Goal: Task Accomplishment & Management: Use online tool/utility

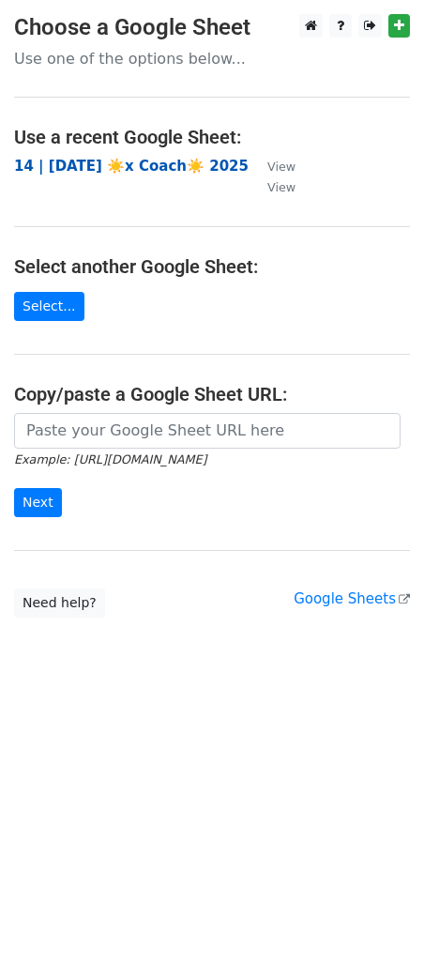
click at [96, 159] on strong "14 | SEP 24 ☀️x Coach☀️ 2025" at bounding box center [131, 166] width 235 height 17
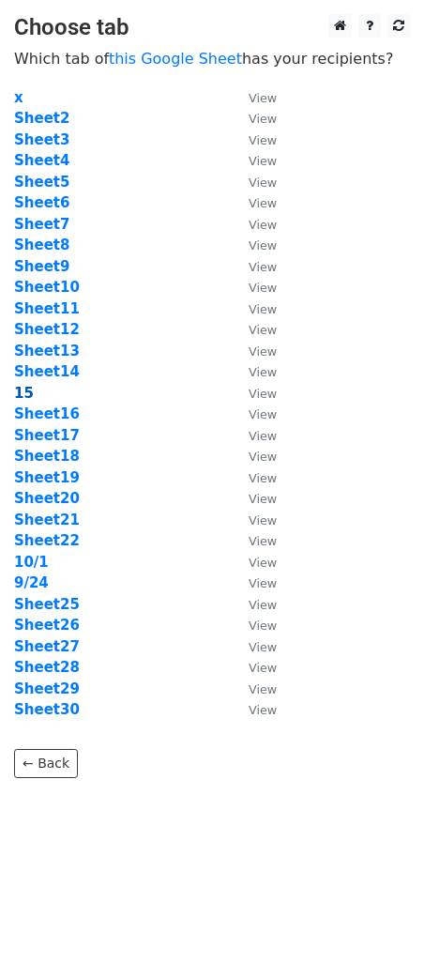
click at [19, 394] on strong "15" at bounding box center [24, 393] width 20 height 17
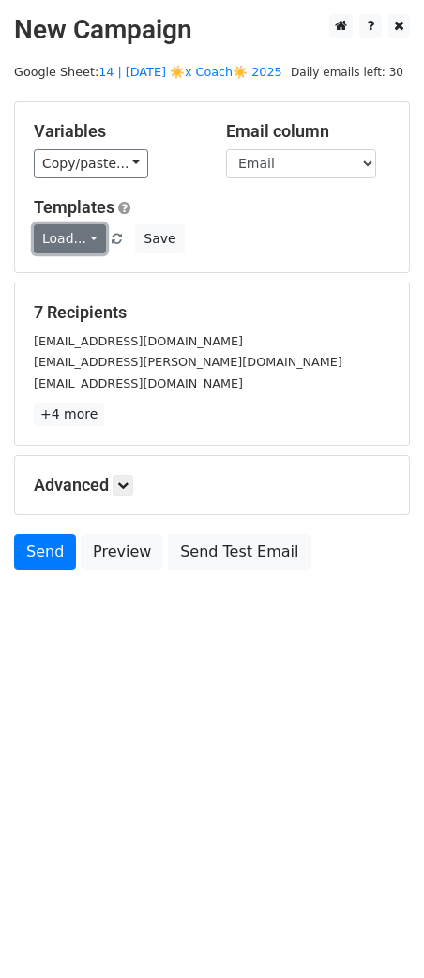
click at [68, 238] on link "Load..." at bounding box center [70, 238] width 72 height 29
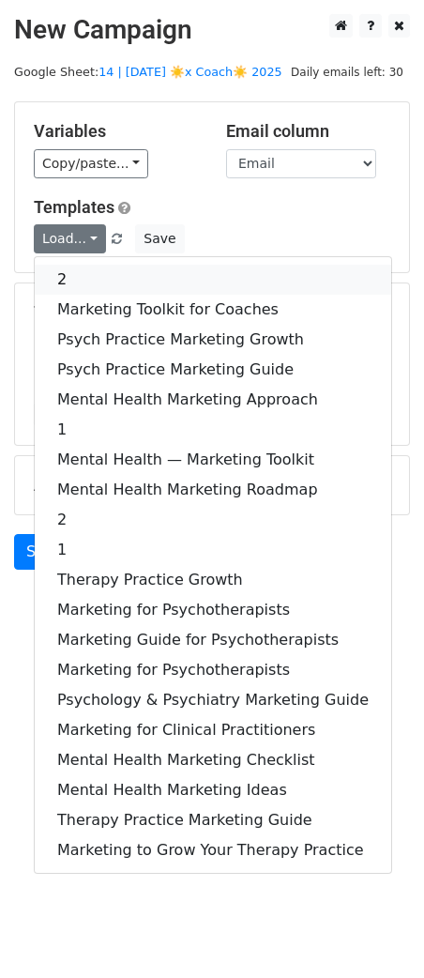
click at [97, 278] on link "2" at bounding box center [213, 280] width 357 height 30
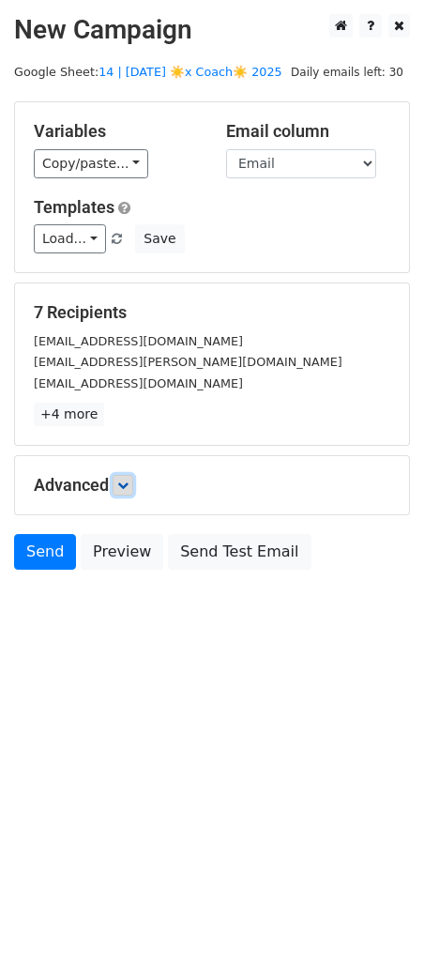
click at [127, 482] on icon at bounding box center [122, 484] width 11 height 11
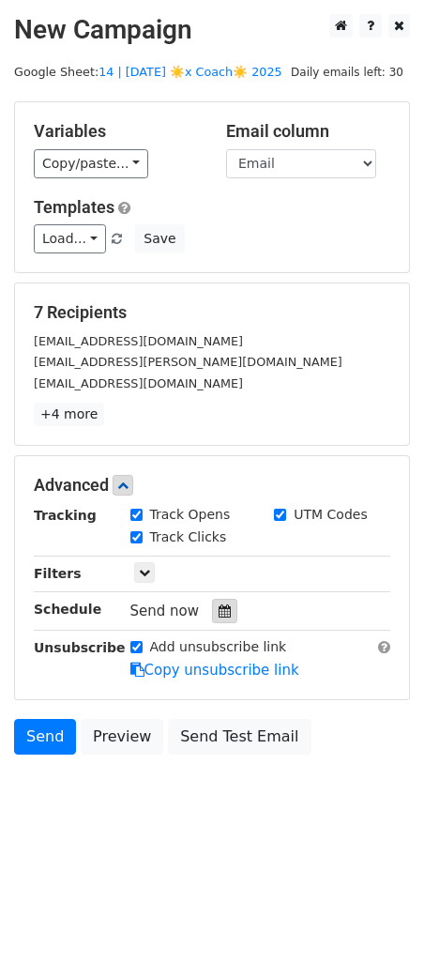
click at [219, 607] on icon at bounding box center [225, 610] width 12 height 13
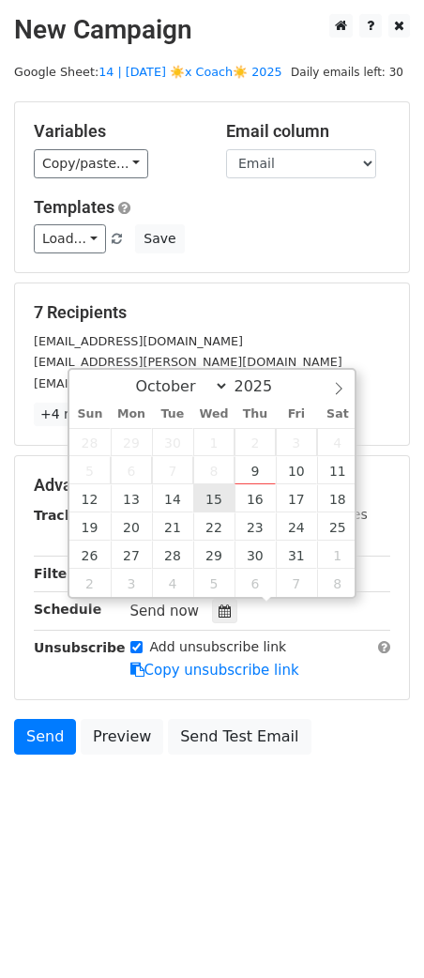
type input "2025-10-15 12:00"
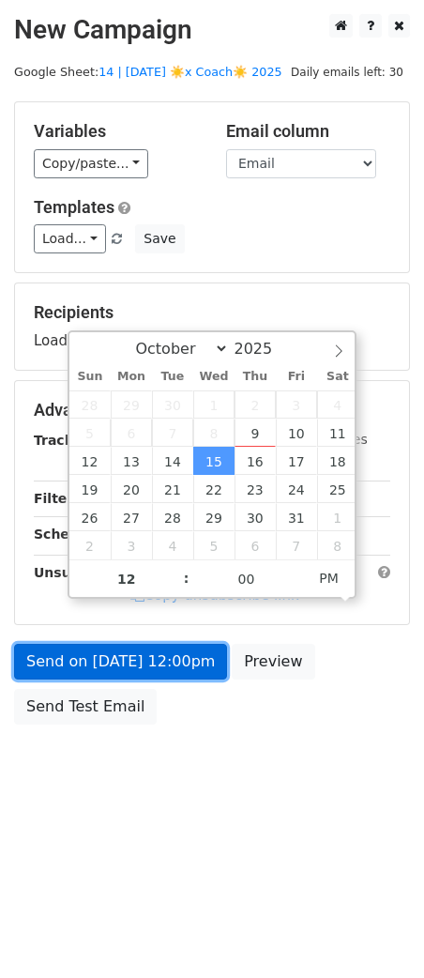
click at [142, 672] on link "Send on Oct 15 at 12:00pm" at bounding box center [120, 662] width 213 height 36
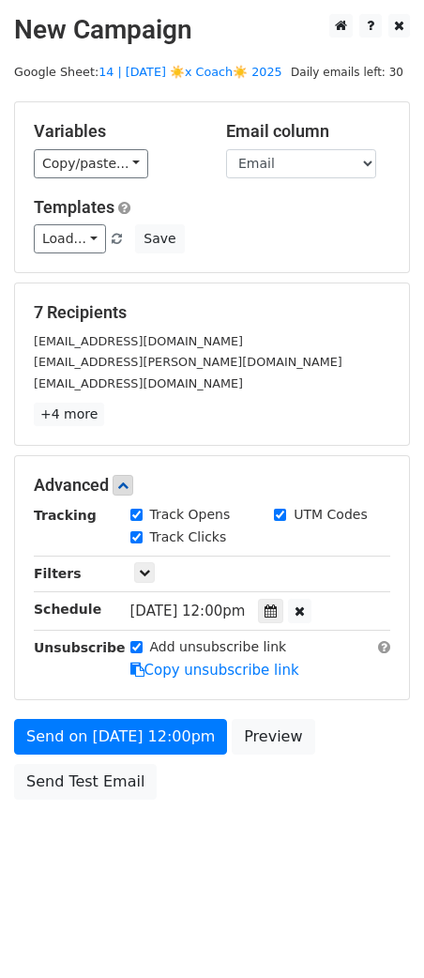
click at [84, 713] on form "Variables Copy/paste... {{Email}} Email column Email Templates Load... 2 Market…" at bounding box center [212, 454] width 396 height 707
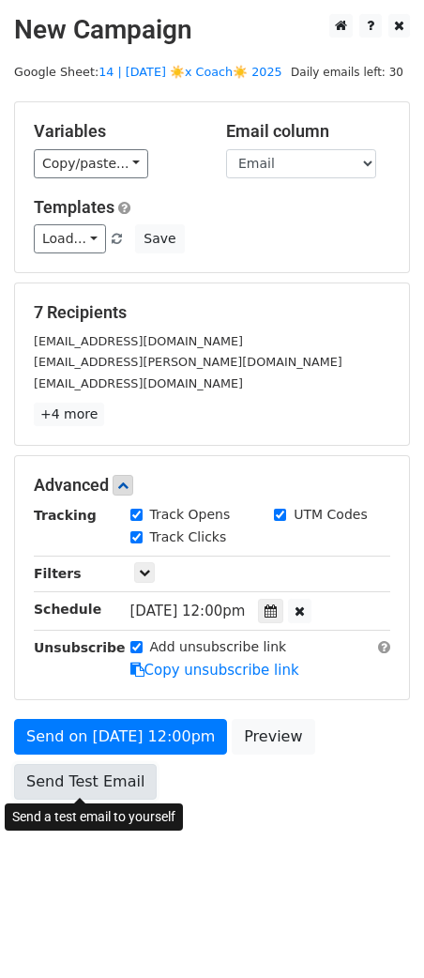
click at [69, 780] on link "Send Test Email" at bounding box center [85, 782] width 143 height 36
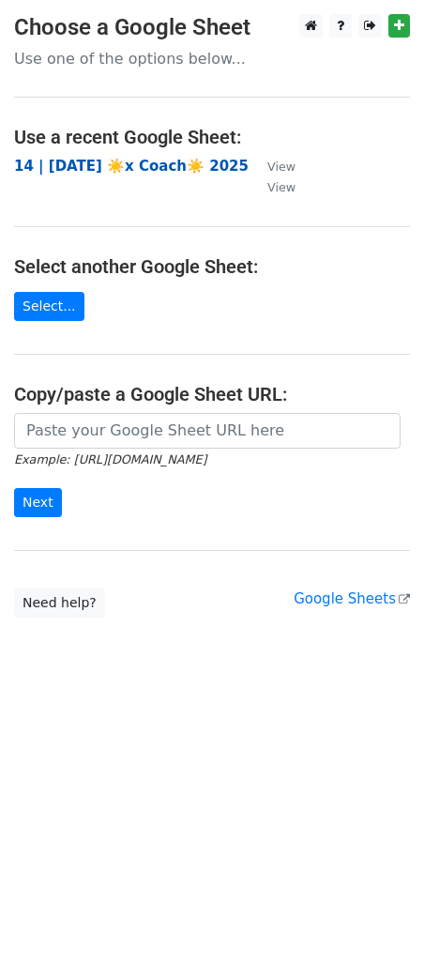
click at [114, 163] on strong "14 | [DATE] ☀️x Coach☀️ 2025" at bounding box center [131, 166] width 235 height 17
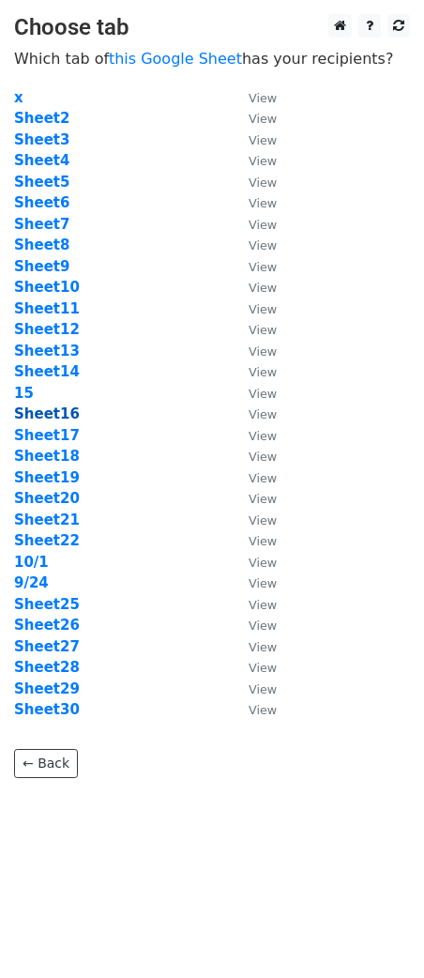
click at [57, 409] on strong "Sheet16" at bounding box center [47, 413] width 66 height 17
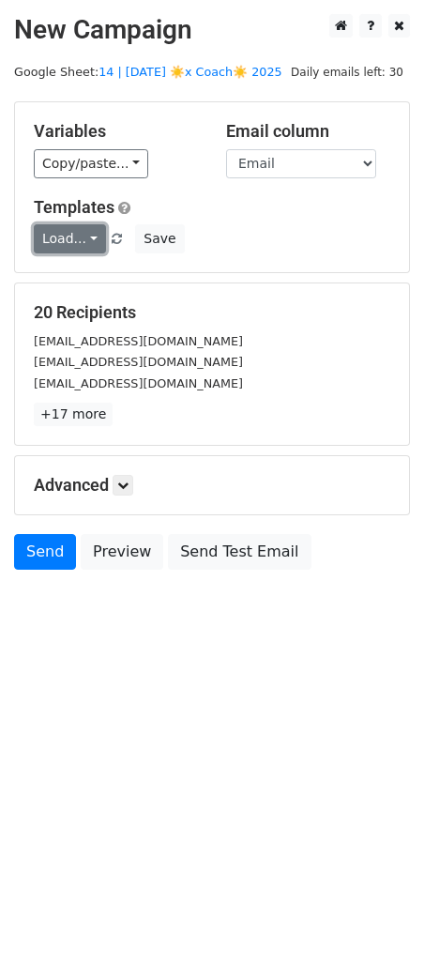
click at [93, 236] on link "Load..." at bounding box center [70, 238] width 72 height 29
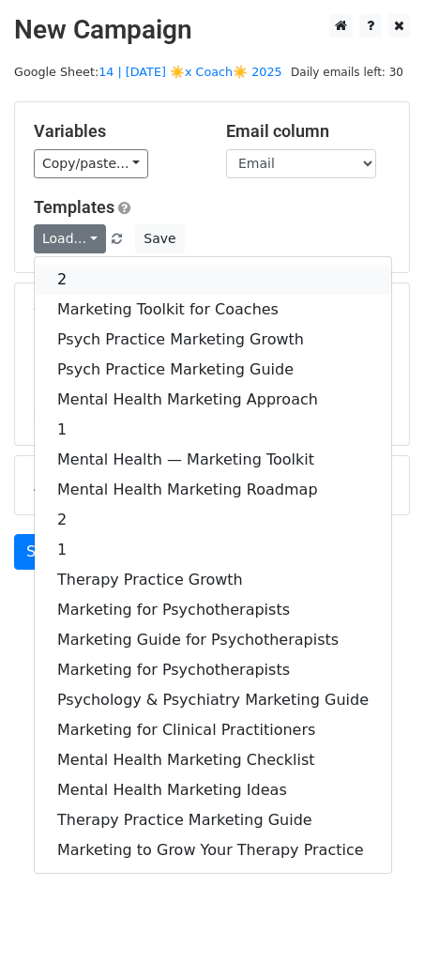
click at [127, 280] on link "2" at bounding box center [213, 280] width 357 height 30
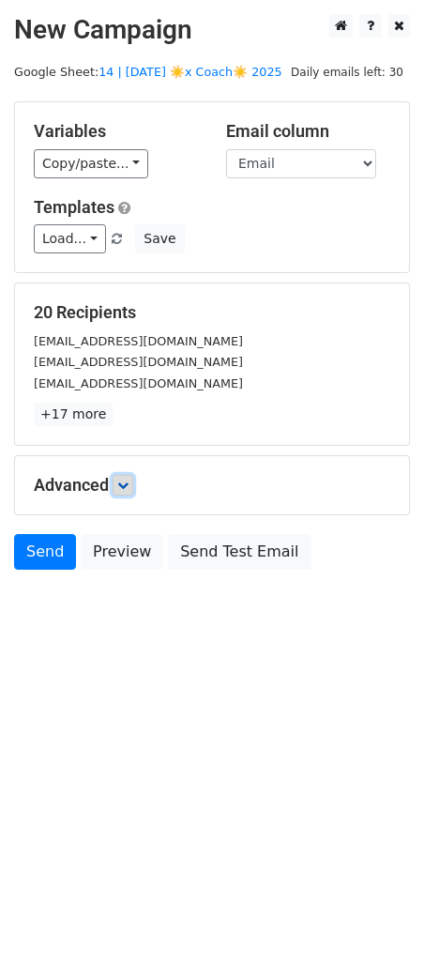
click at [121, 482] on icon at bounding box center [122, 484] width 11 height 11
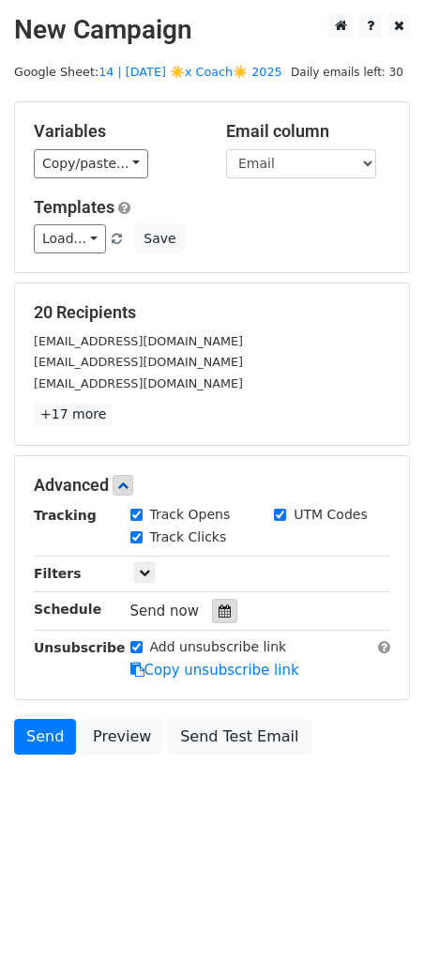
click at [219, 604] on icon at bounding box center [225, 610] width 12 height 13
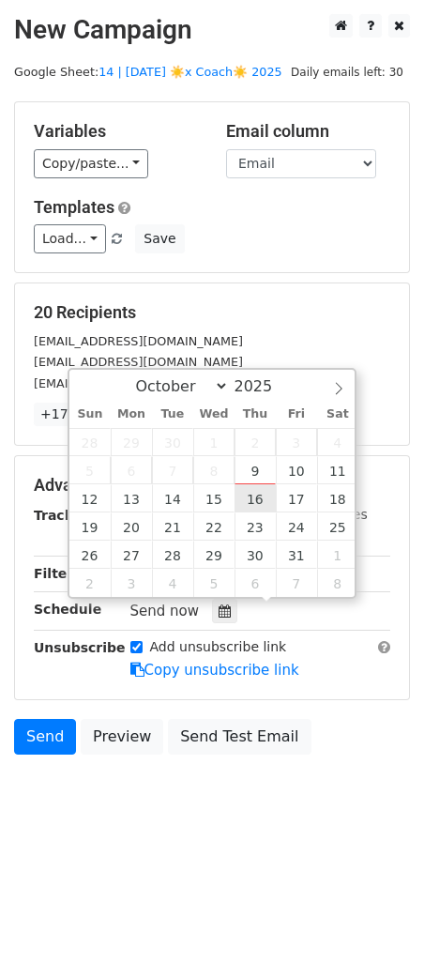
type input "2025-10-16 12:00"
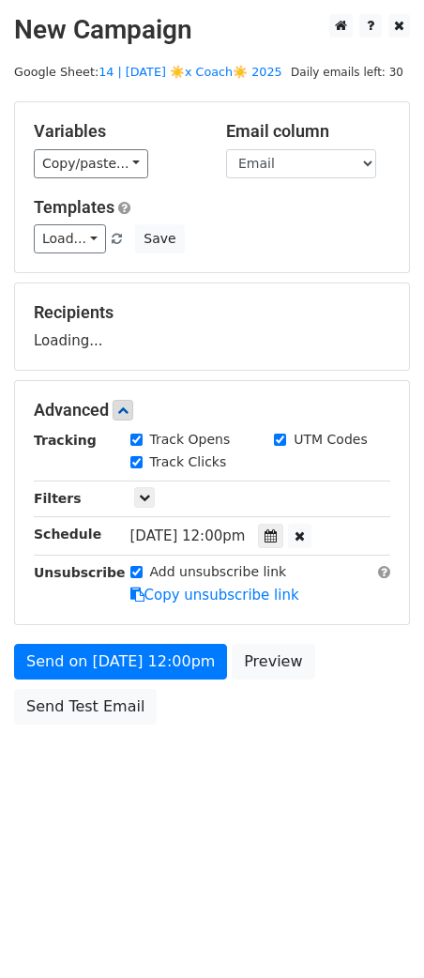
click at [107, 680] on div "Send on Oct 16 at 12:00pm Preview Send Test Email" at bounding box center [212, 689] width 424 height 90
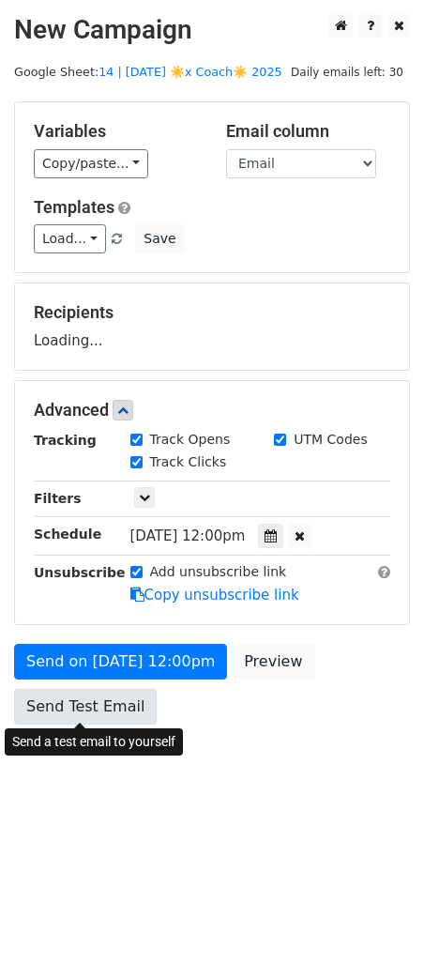
click at [87, 711] on link "Send Test Email" at bounding box center [85, 707] width 143 height 36
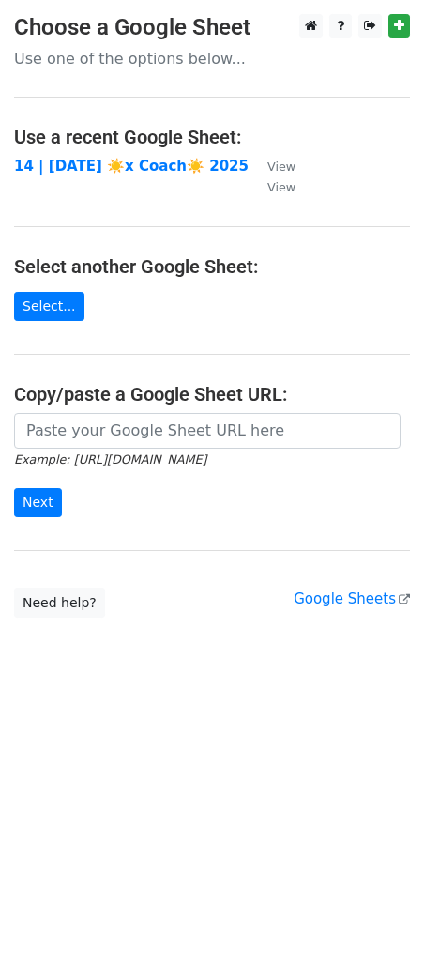
click at [140, 156] on td "14 | [DATE] ☀️x Coach☀️ 2025" at bounding box center [131, 167] width 235 height 22
click at [140, 162] on strong "14 | [DATE] ☀️x Coach☀️ 2025" at bounding box center [131, 166] width 235 height 17
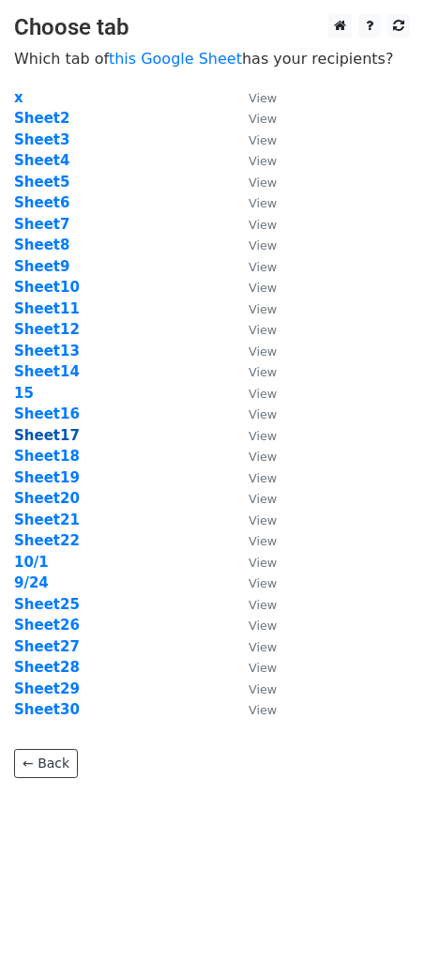
click at [52, 435] on strong "Sheet17" at bounding box center [47, 435] width 66 height 17
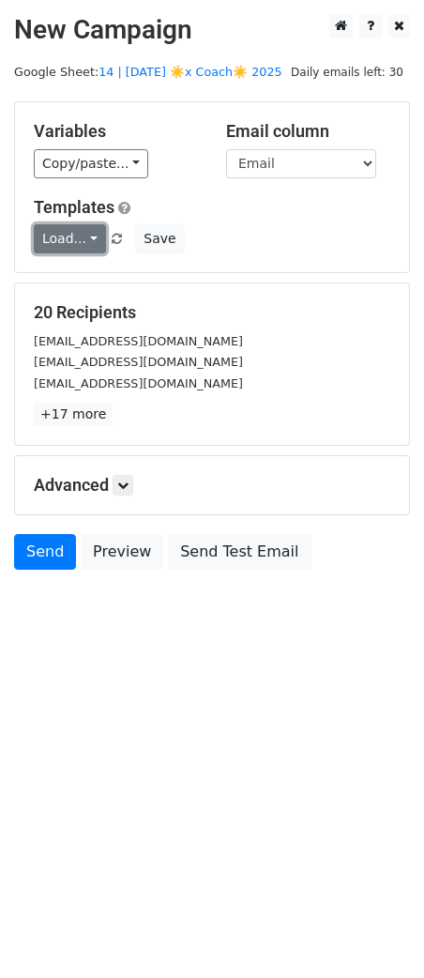
click at [75, 226] on link "Load..." at bounding box center [70, 238] width 72 height 29
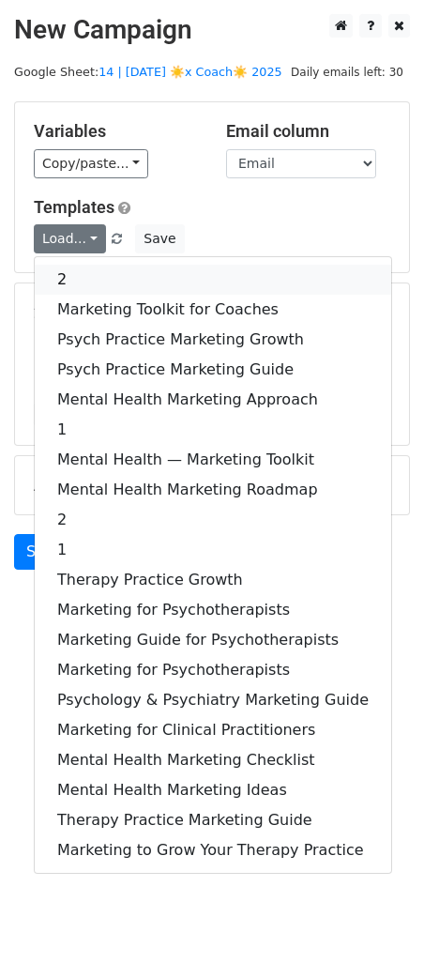
click at [115, 266] on link "2" at bounding box center [213, 280] width 357 height 30
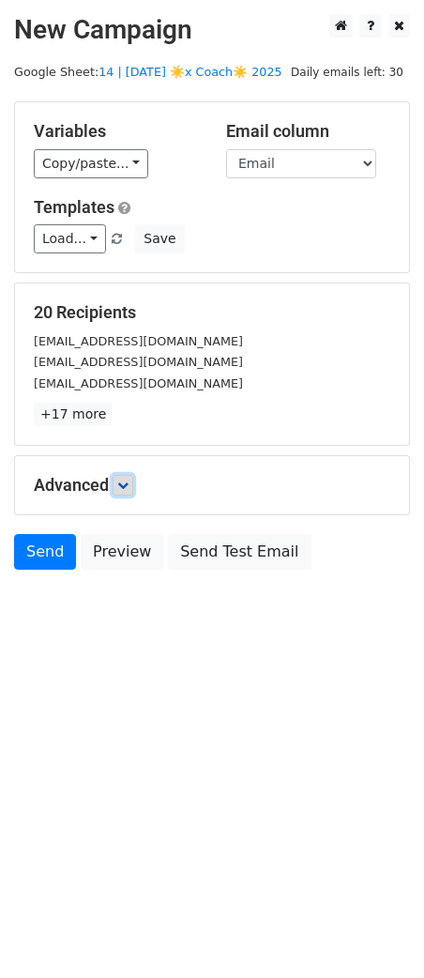
click at [130, 490] on link at bounding box center [123, 485] width 21 height 21
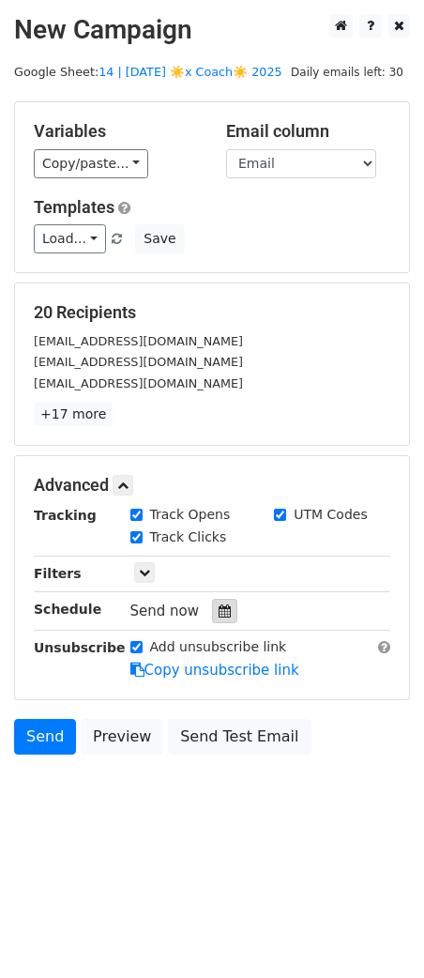
click at [219, 607] on icon at bounding box center [225, 610] width 12 height 13
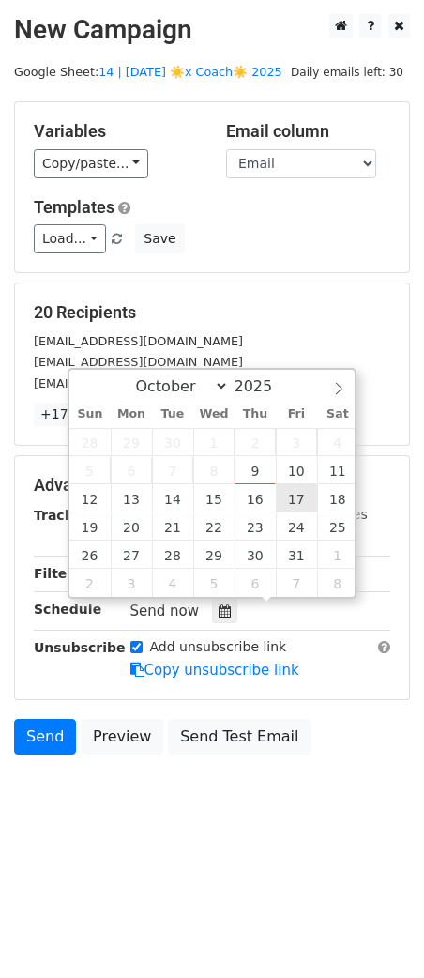
type input "2025-10-17 12:00"
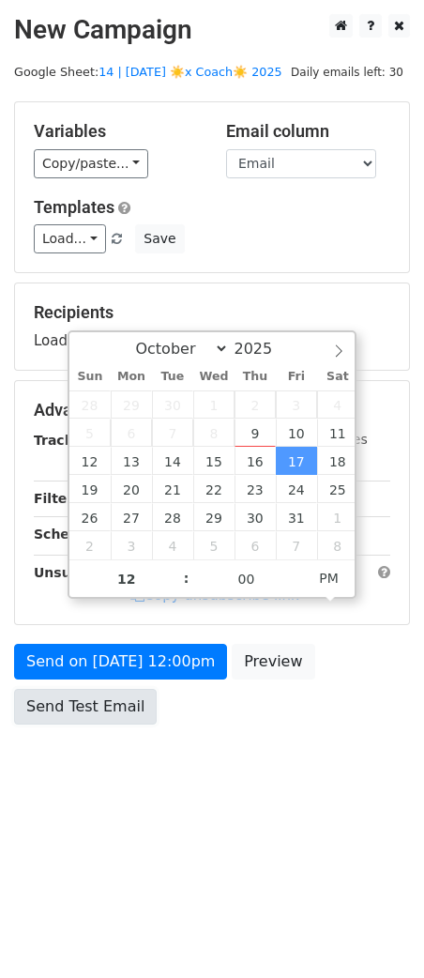
click at [96, 701] on link "Send Test Email" at bounding box center [85, 707] width 143 height 36
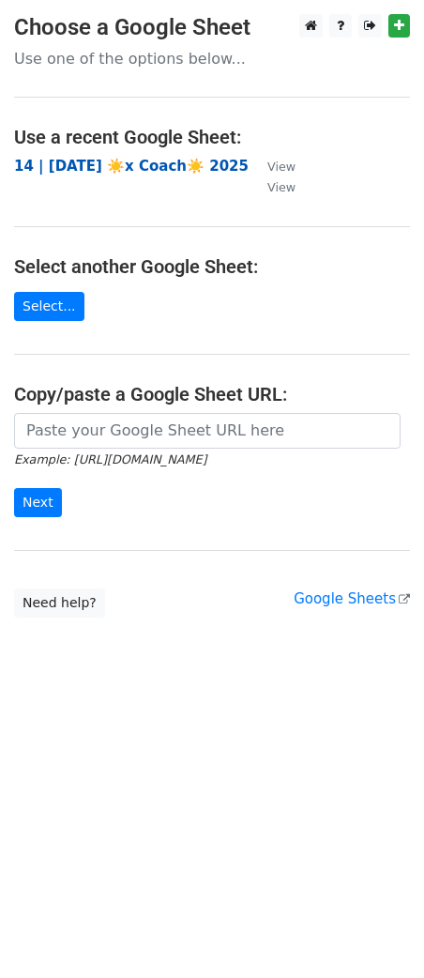
click at [134, 162] on strong "14 | SEP 24 ☀️x Coach☀️ 2025" at bounding box center [131, 166] width 235 height 17
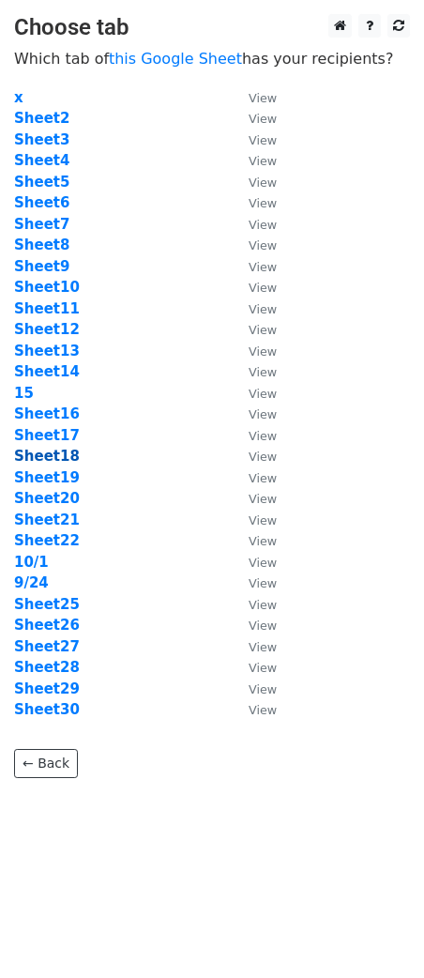
click at [54, 454] on strong "Sheet18" at bounding box center [47, 456] width 66 height 17
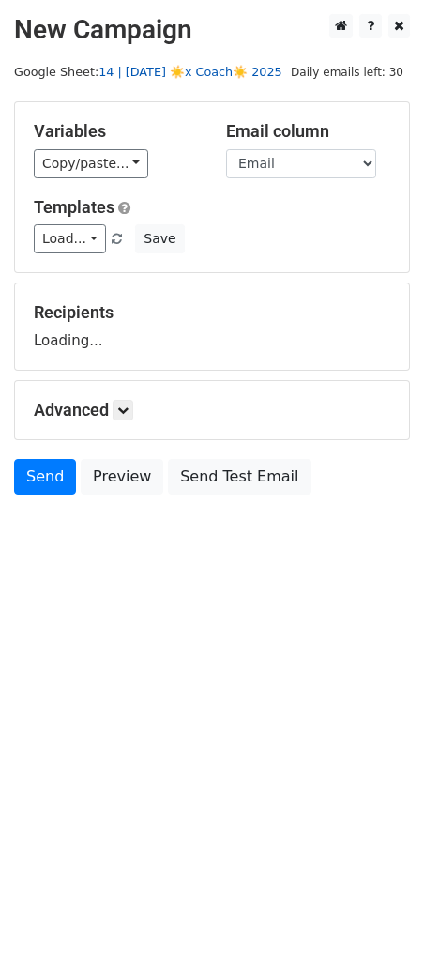
click at [185, 76] on link "14 | [DATE] ☀️x Coach☀️ 2025" at bounding box center [191, 72] width 184 height 14
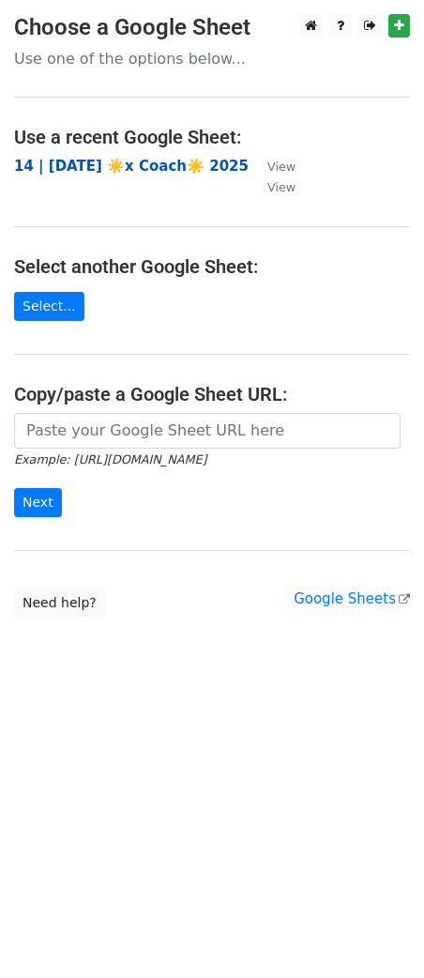
click at [81, 166] on strong "14 | SEP 24 ☀️x Coach☀️ 2025" at bounding box center [131, 166] width 235 height 17
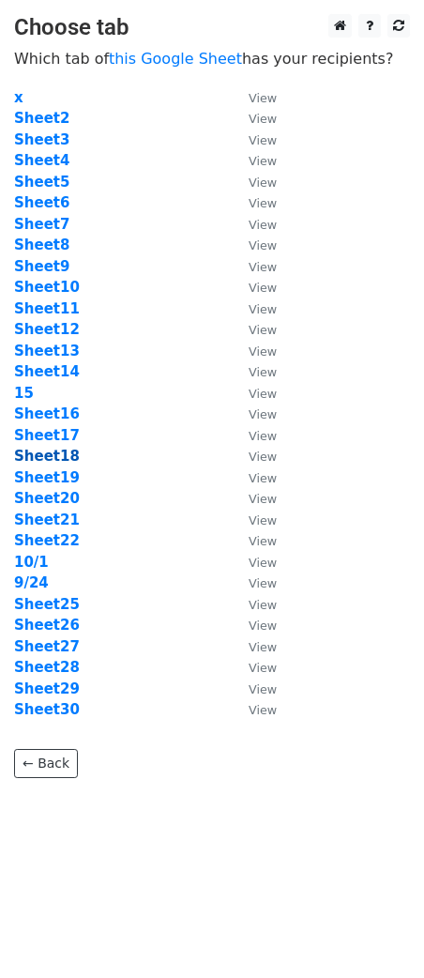
click at [54, 457] on strong "Sheet18" at bounding box center [47, 456] width 66 height 17
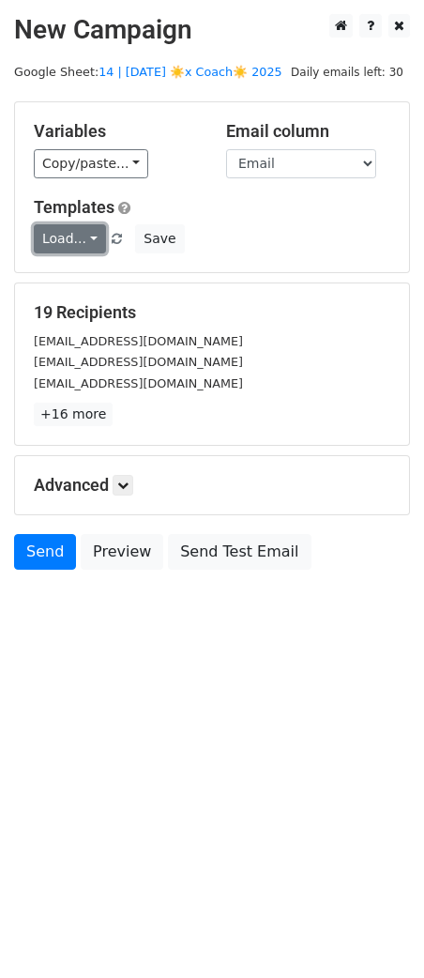
click at [74, 236] on link "Load..." at bounding box center [70, 238] width 72 height 29
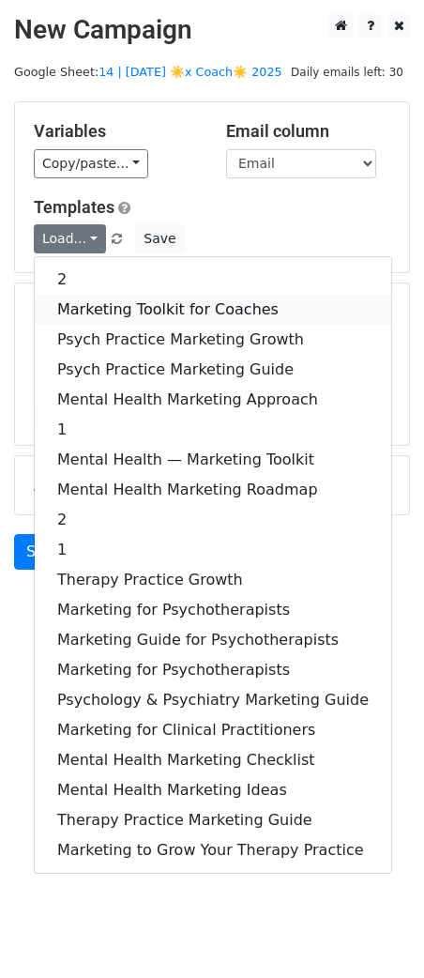
click at [153, 296] on link "Marketing Toolkit for Coaches" at bounding box center [213, 310] width 357 height 30
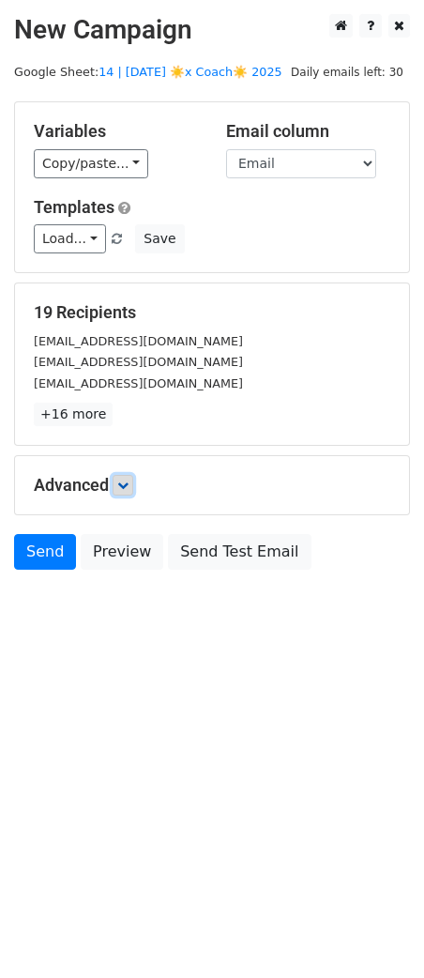
click at [129, 480] on icon at bounding box center [122, 484] width 11 height 11
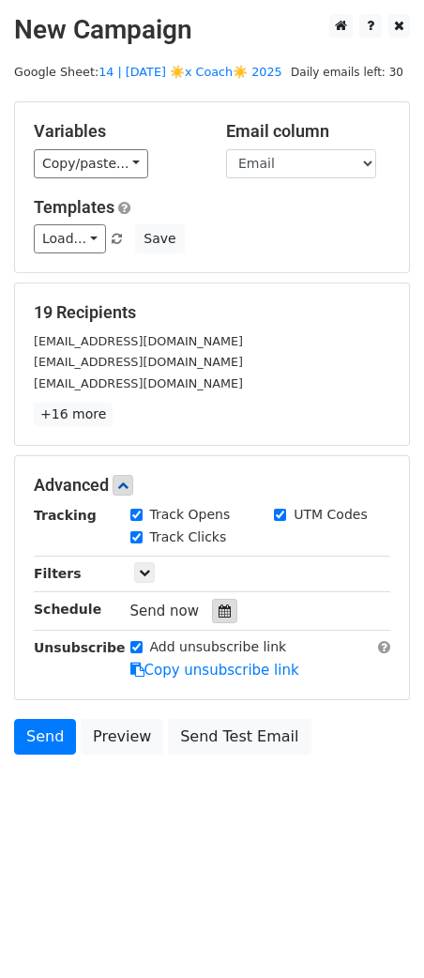
click at [219, 606] on icon at bounding box center [225, 610] width 12 height 13
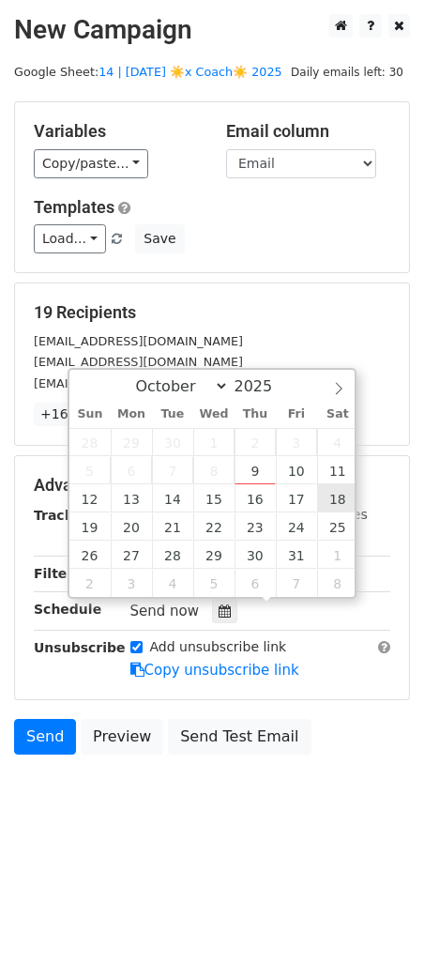
type input "2025-10-18 12:00"
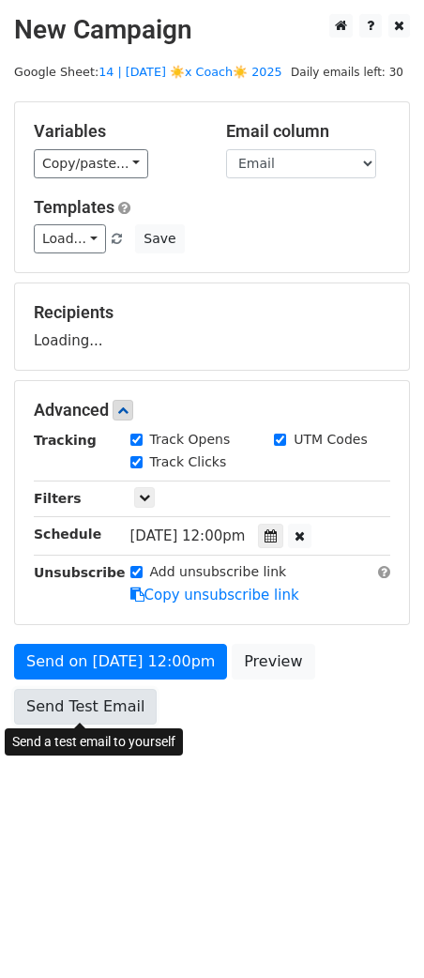
click at [104, 695] on link "Send Test Email" at bounding box center [85, 707] width 143 height 36
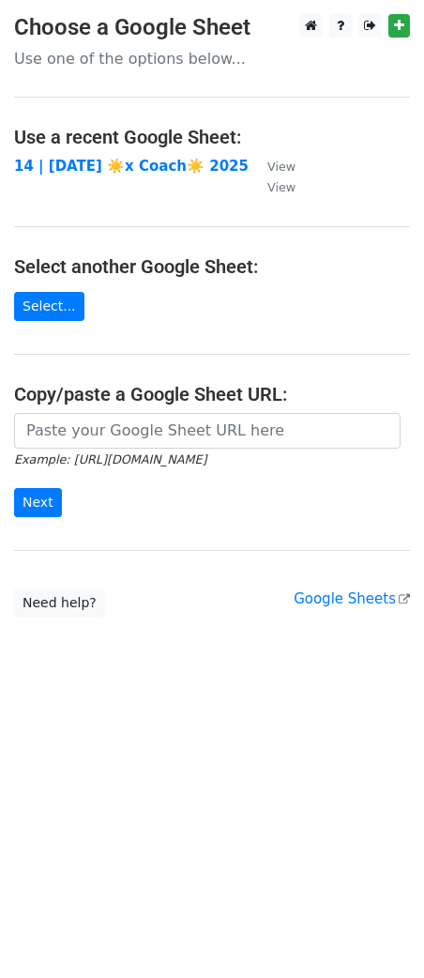
click at [125, 154] on main "Choose a Google Sheet Use one of the options below... Use a recent Google Sheet…" at bounding box center [212, 315] width 424 height 603
click at [126, 165] on strong "14 | [DATE] ☀️x Coach☀️ 2025" at bounding box center [131, 166] width 235 height 17
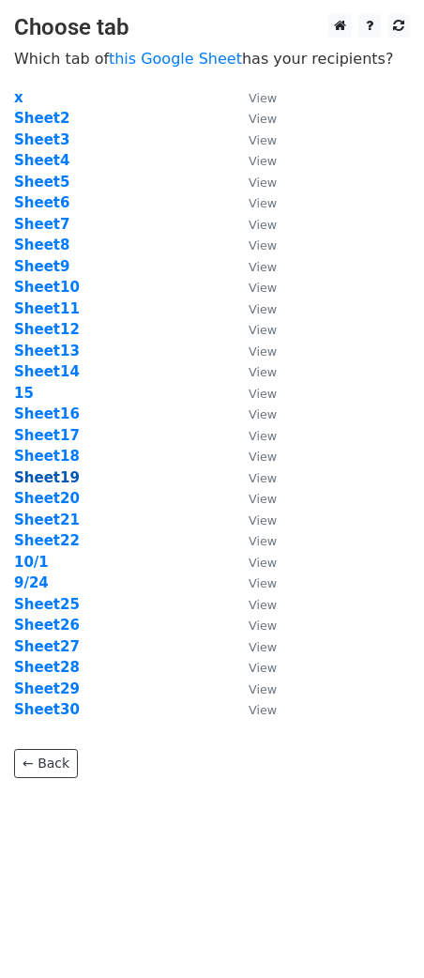
click at [46, 479] on strong "Sheet19" at bounding box center [47, 477] width 66 height 17
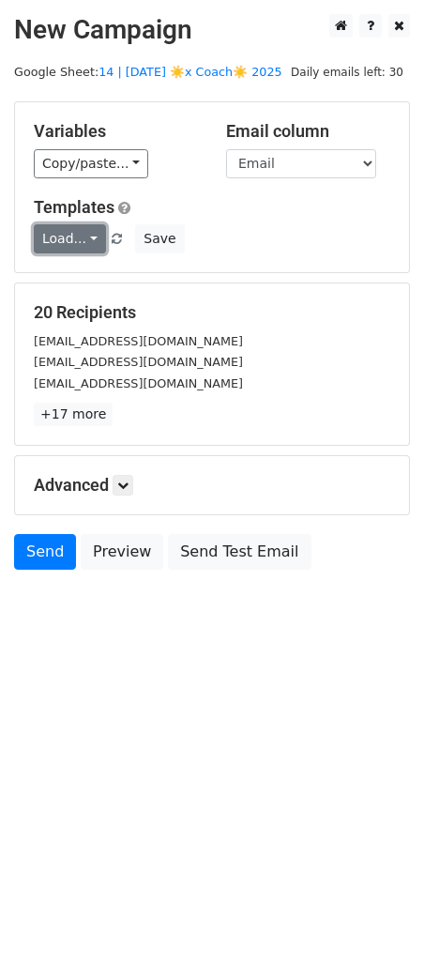
click at [83, 245] on link "Load..." at bounding box center [70, 238] width 72 height 29
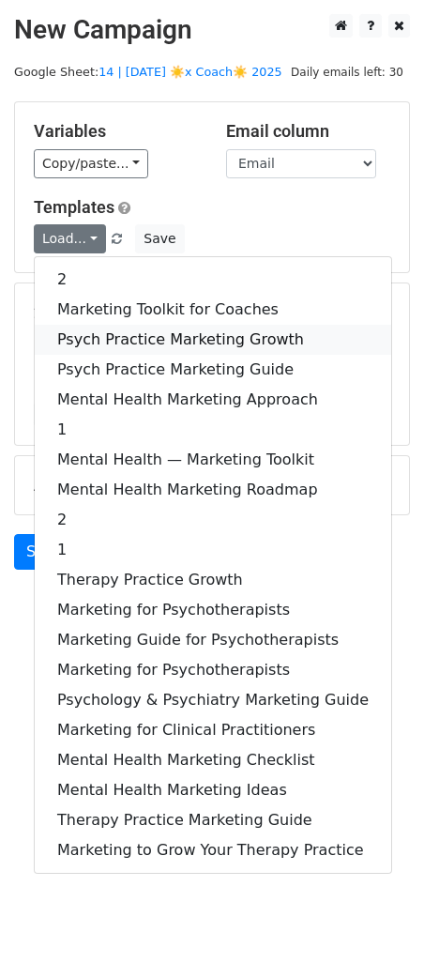
click at [149, 325] on link "Psych Practice Marketing Growth" at bounding box center [213, 340] width 357 height 30
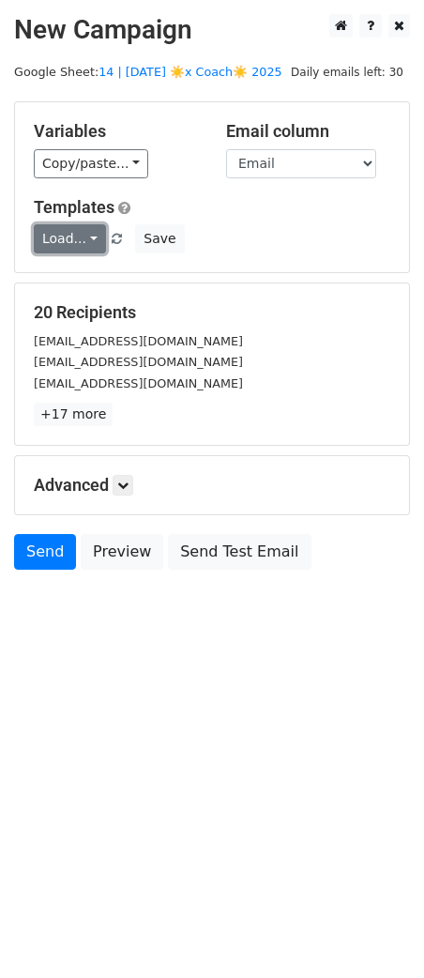
click at [75, 239] on link "Load..." at bounding box center [70, 238] width 72 height 29
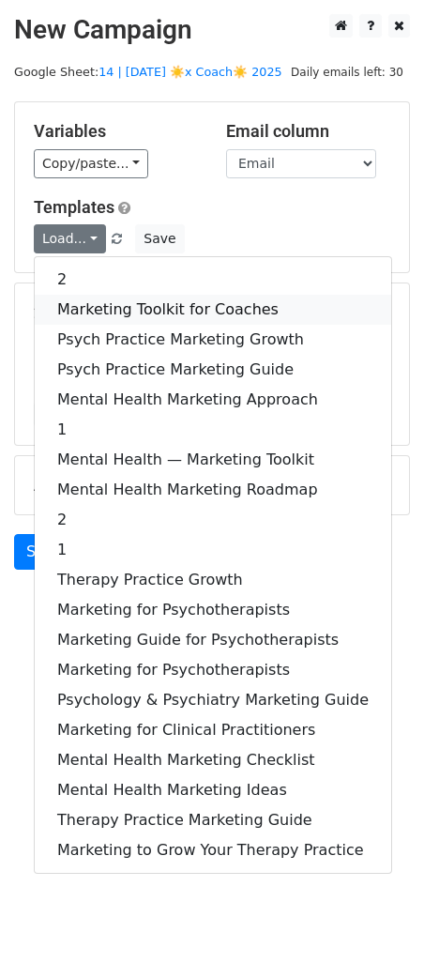
click at [122, 305] on link "Marketing Toolkit for Coaches" at bounding box center [213, 310] width 357 height 30
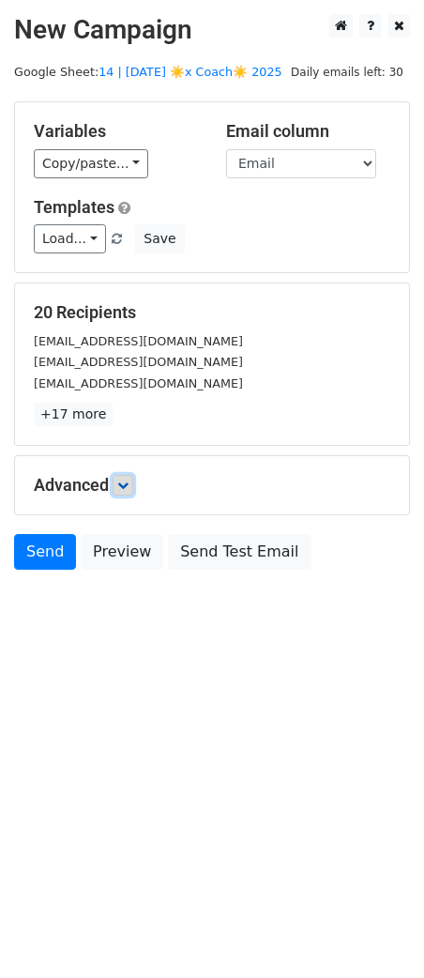
click at [119, 484] on link at bounding box center [123, 485] width 21 height 21
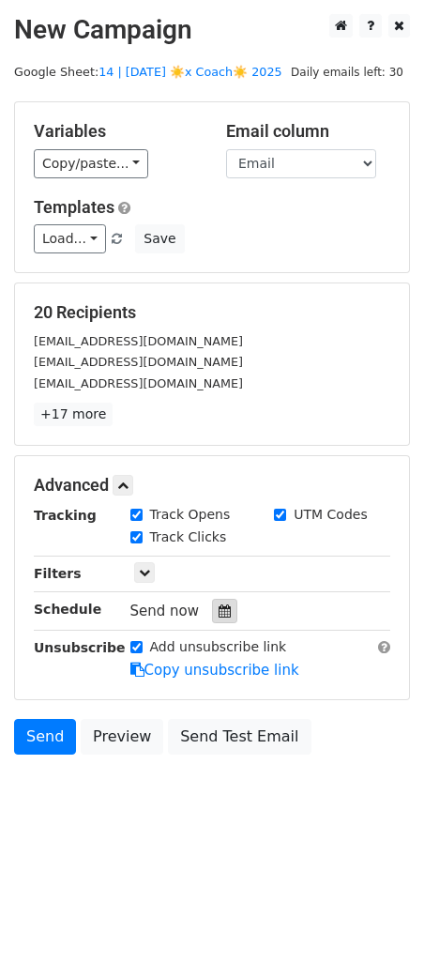
click at [213, 620] on div at bounding box center [224, 611] width 25 height 24
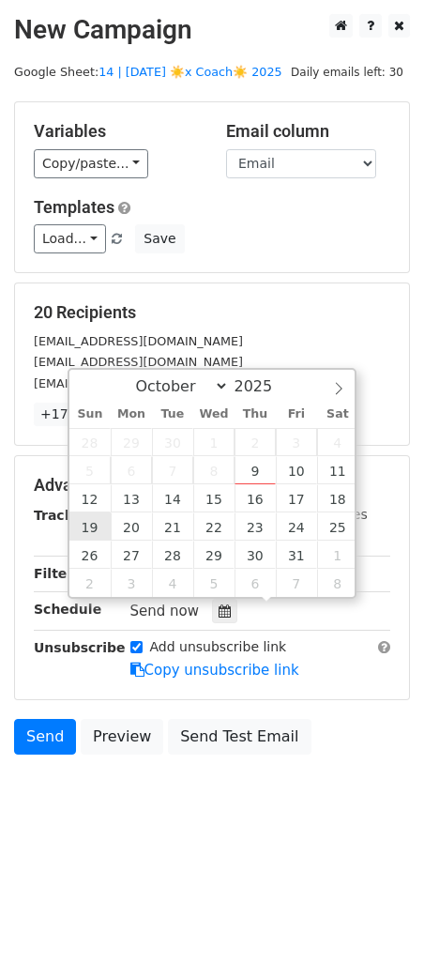
type input "2025-10-19 12:00"
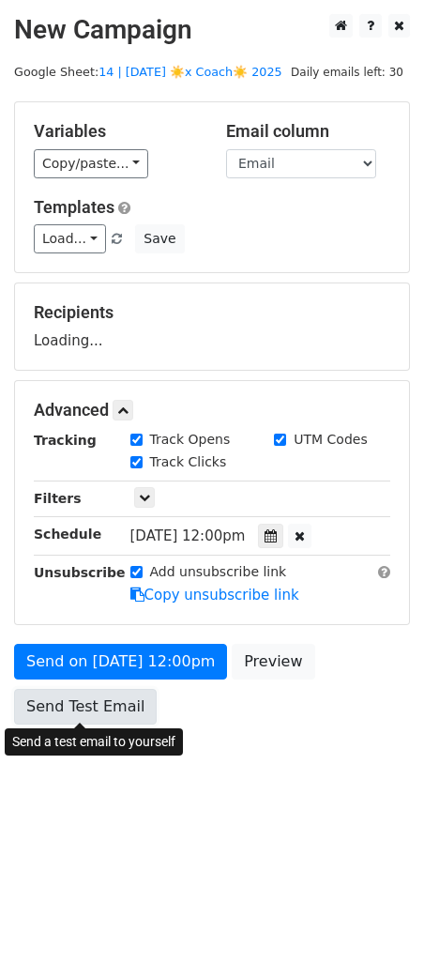
click at [97, 700] on link "Send Test Email" at bounding box center [85, 707] width 143 height 36
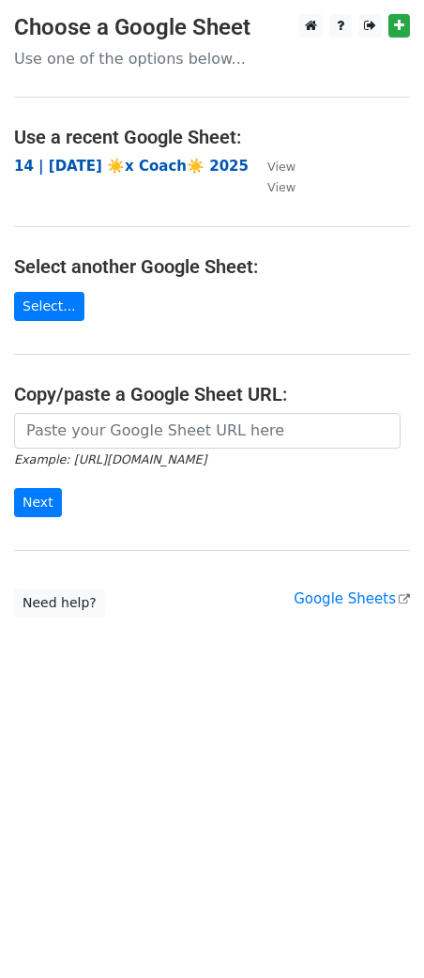
click at [144, 158] on strong "14 | [DATE] ☀️x Coach☀️ 2025" at bounding box center [131, 166] width 235 height 17
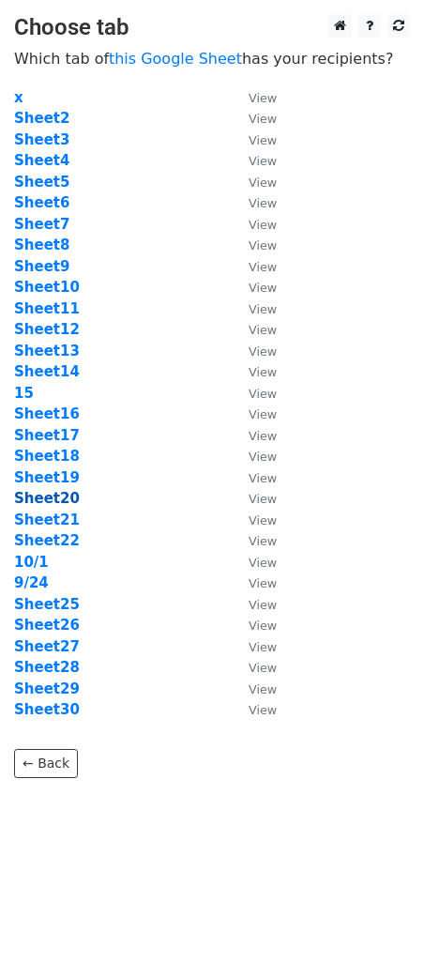
click at [53, 498] on strong "Sheet20" at bounding box center [47, 498] width 66 height 17
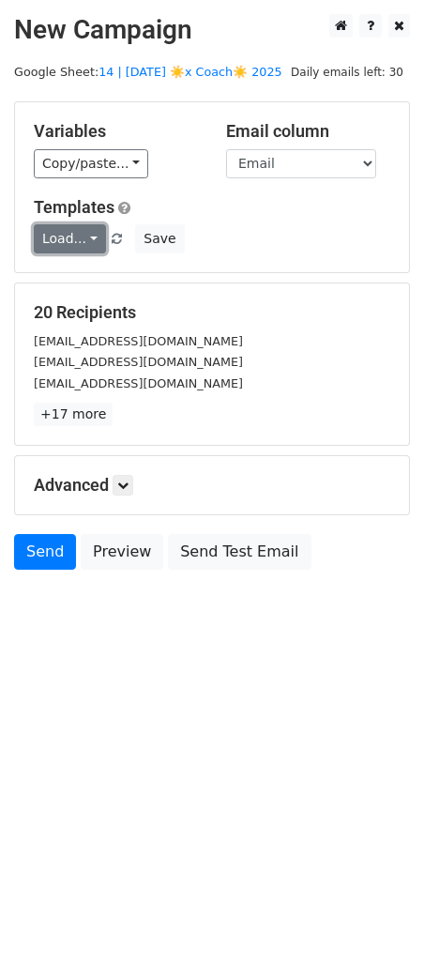
click at [56, 240] on link "Load..." at bounding box center [70, 238] width 72 height 29
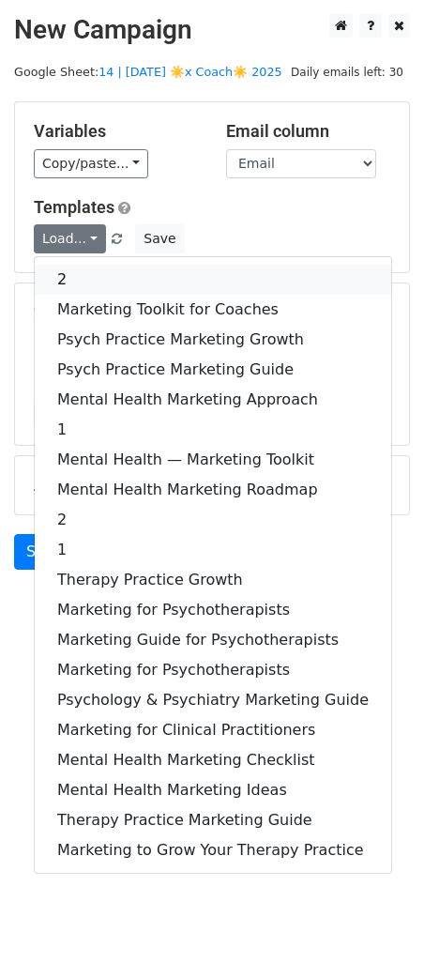
click at [133, 281] on link "2" at bounding box center [213, 280] width 357 height 30
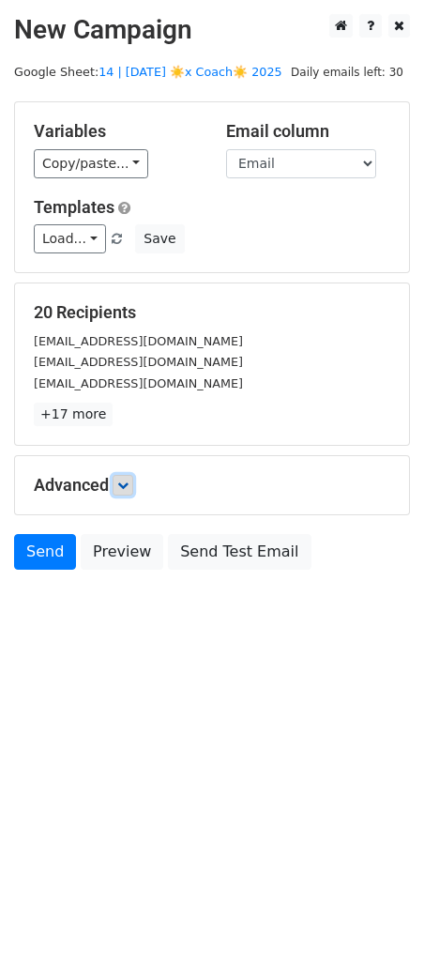
click at [120, 484] on link at bounding box center [123, 485] width 21 height 21
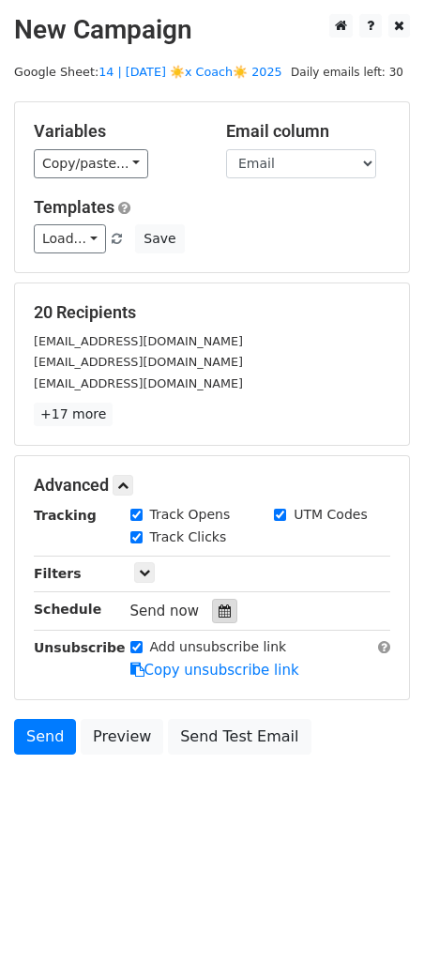
click at [225, 619] on div at bounding box center [224, 611] width 25 height 24
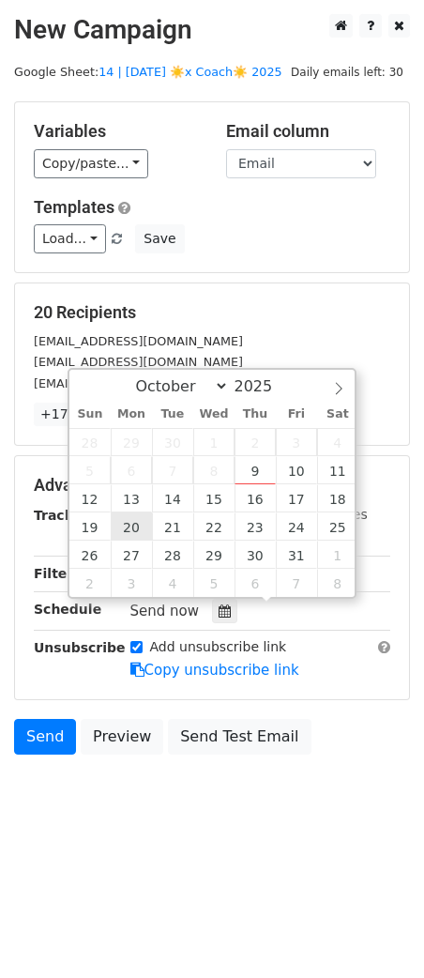
type input "2025-10-20 12:00"
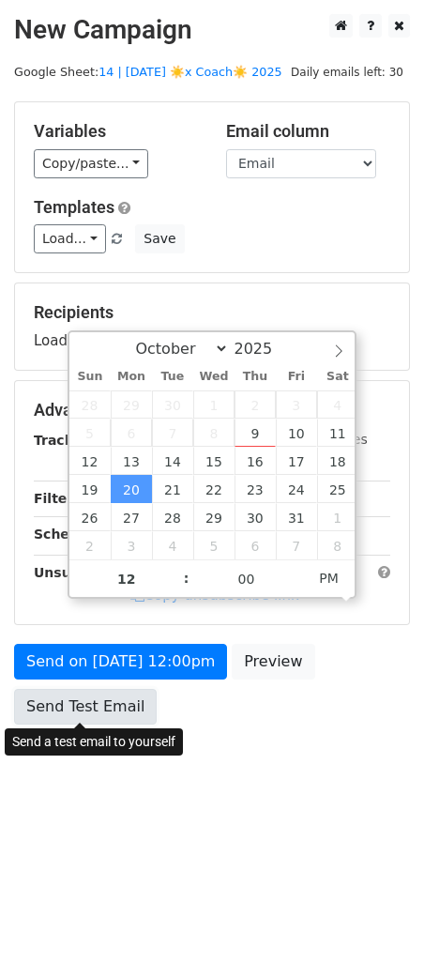
click at [83, 721] on link "Send Test Email" at bounding box center [85, 707] width 143 height 36
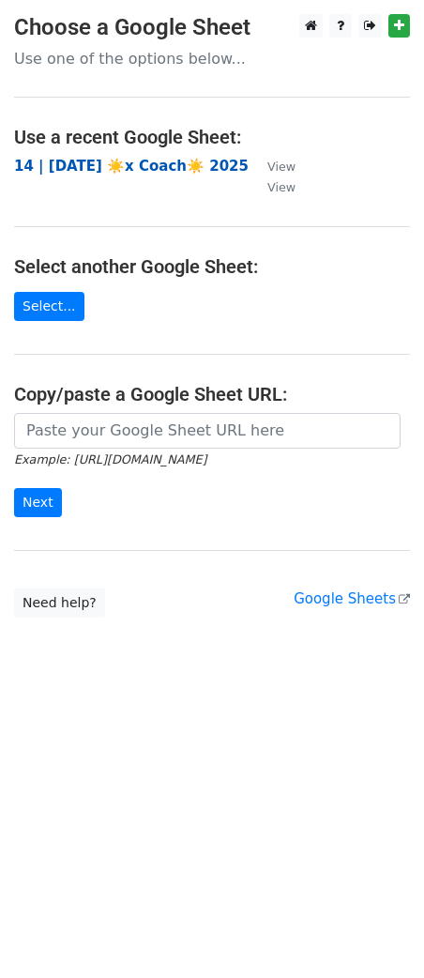
click at [127, 166] on strong "14 | SEP 24 ☀️x Coach☀️ 2025" at bounding box center [131, 166] width 235 height 17
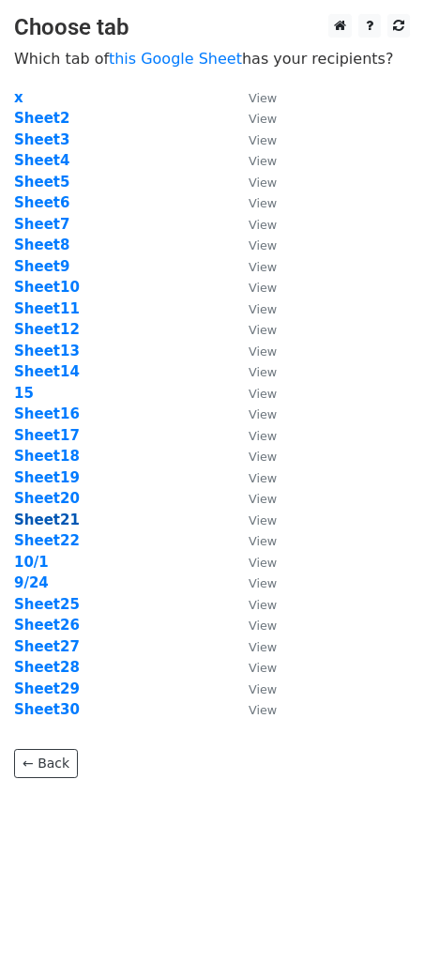
click at [48, 519] on strong "Sheet21" at bounding box center [47, 519] width 66 height 17
